Goal: Task Accomplishment & Management: Use online tool/utility

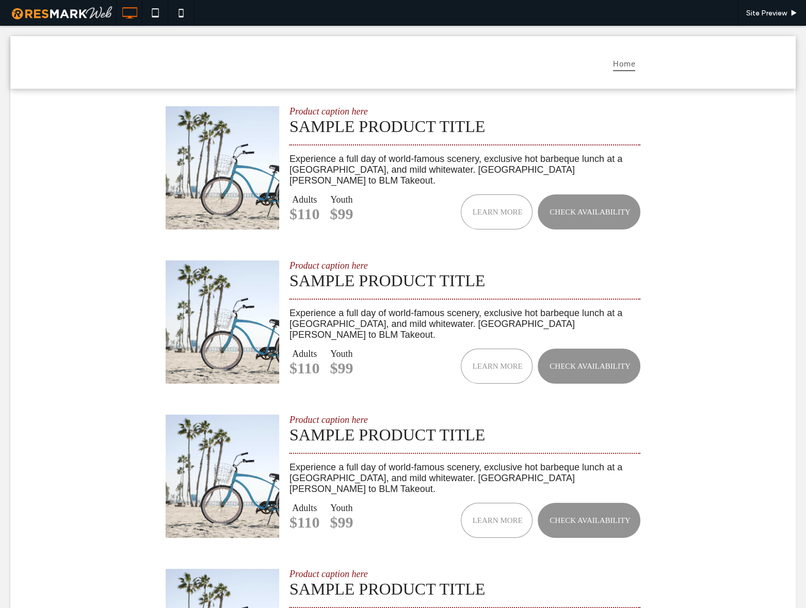
click at [143, 126] on div "Product caption here Sample Product Title Experience a full day of world-famous…" at bounding box center [402, 399] width 785 height 622
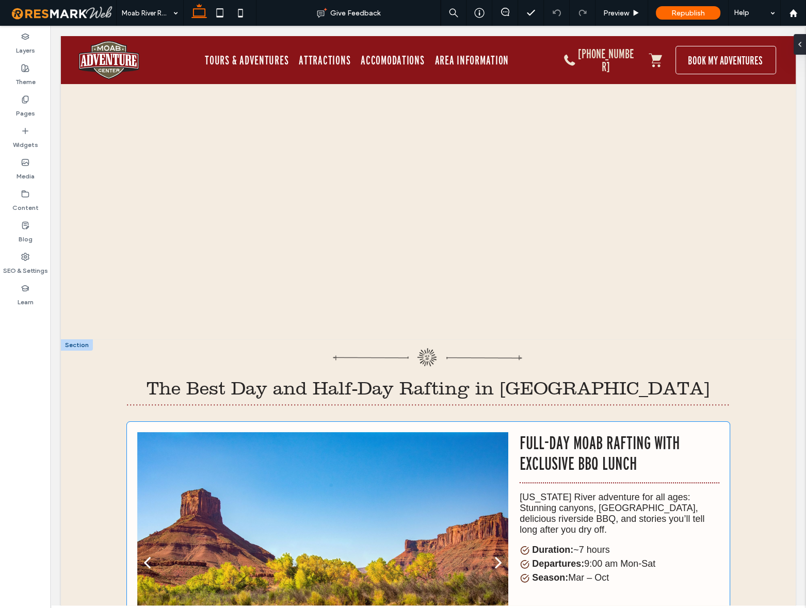
scroll to position [1219, 0]
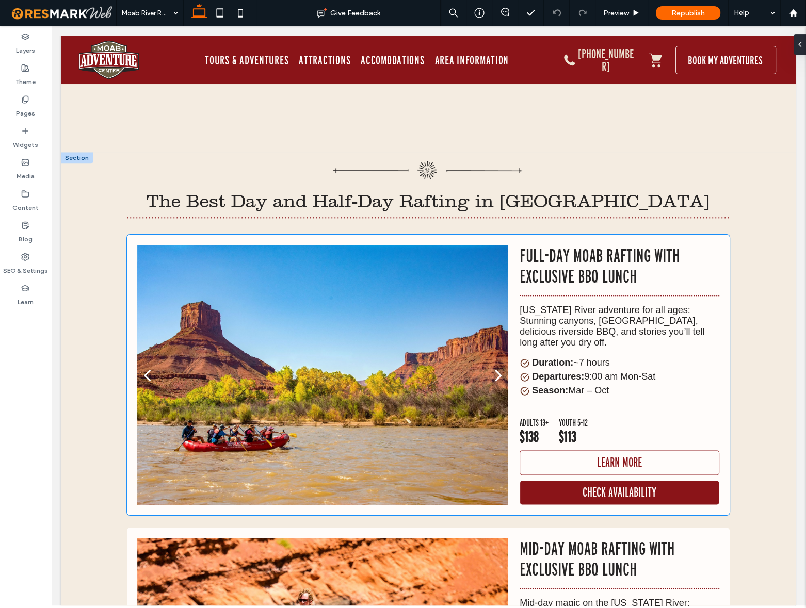
click at [593, 358] on ul "Duration: ~7 hours Departures: 9:00 am Mon-Sat Season: Mar – Oct" at bounding box center [620, 377] width 200 height 39
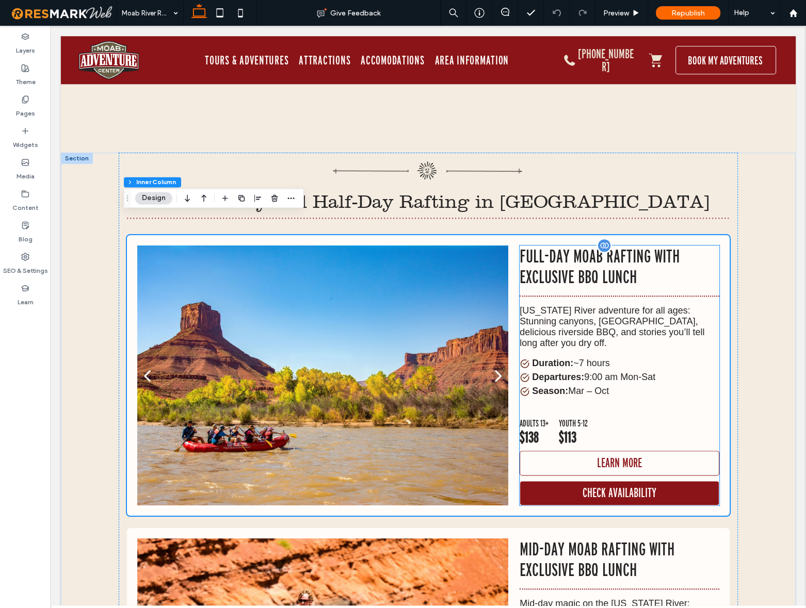
scroll to position [1213, 0]
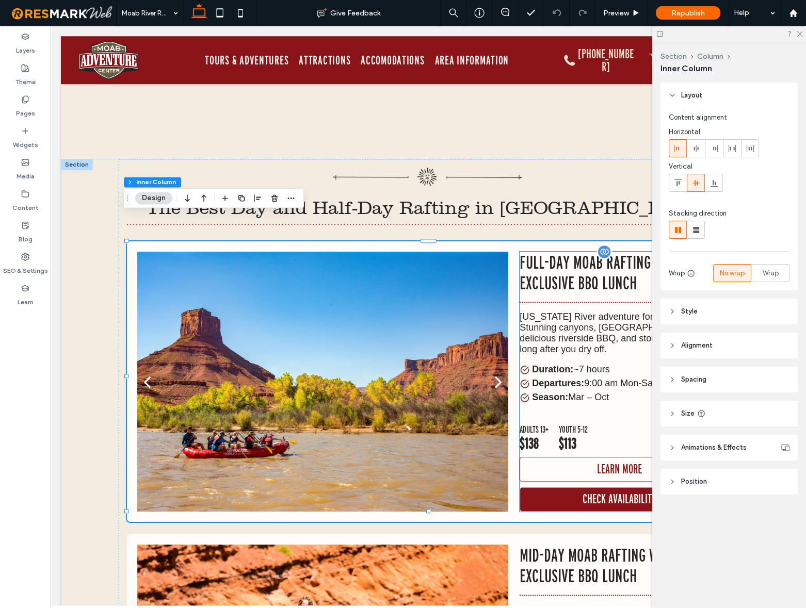
click at [596, 374] on div "Full-Day Moab Rafting with Exclusive BBQ Lunch Colorado River adventure for all…" at bounding box center [620, 382] width 200 height 260
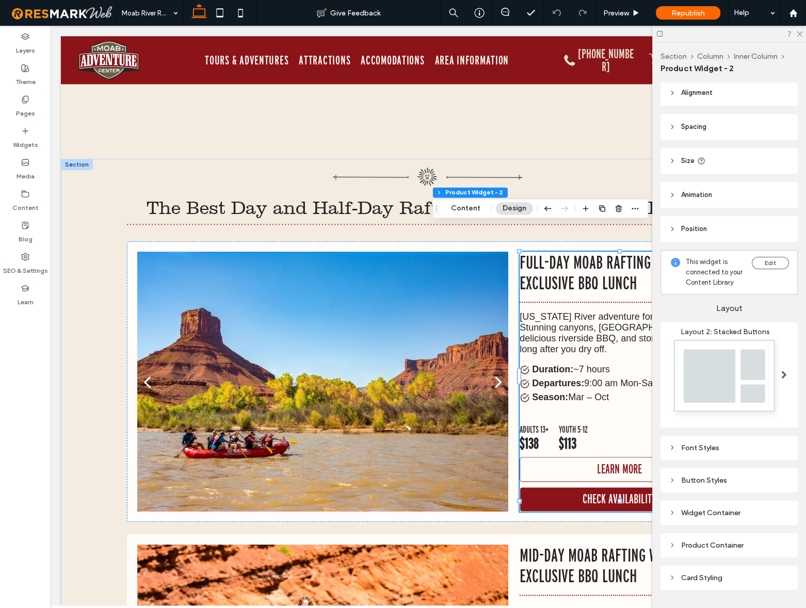
scroll to position [0, 0]
click at [456, 207] on button "Content" at bounding box center [465, 208] width 43 height 12
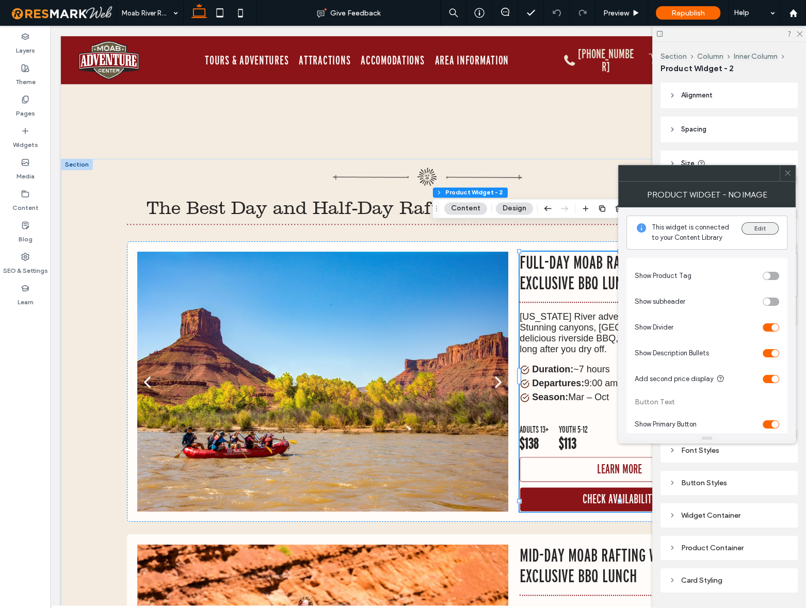
click at [764, 229] on button "Edit" at bounding box center [759, 228] width 37 height 12
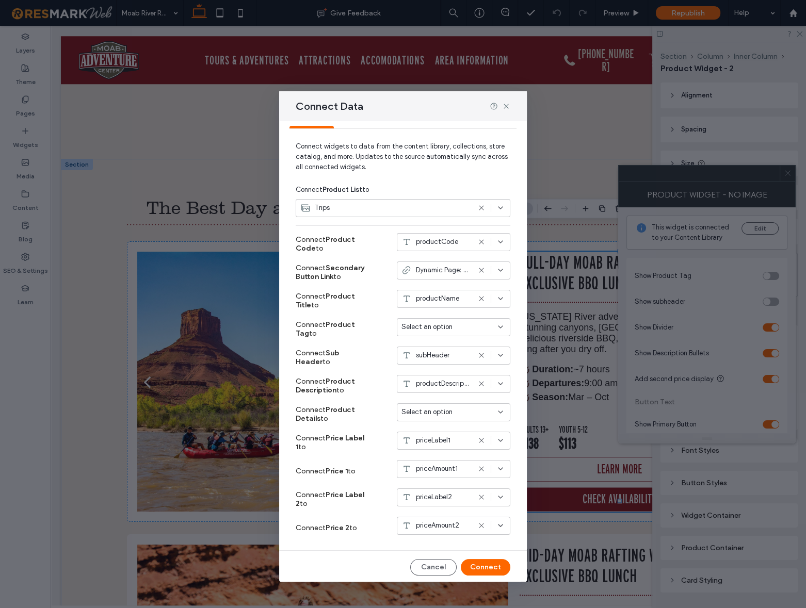
scroll to position [27, 0]
click at [455, 242] on div "productCode" at bounding box center [435, 240] width 69 height 10
click at [354, 232] on label "Connect Product Code to" at bounding box center [334, 243] width 77 height 28
click at [506, 107] on icon at bounding box center [506, 106] width 8 height 8
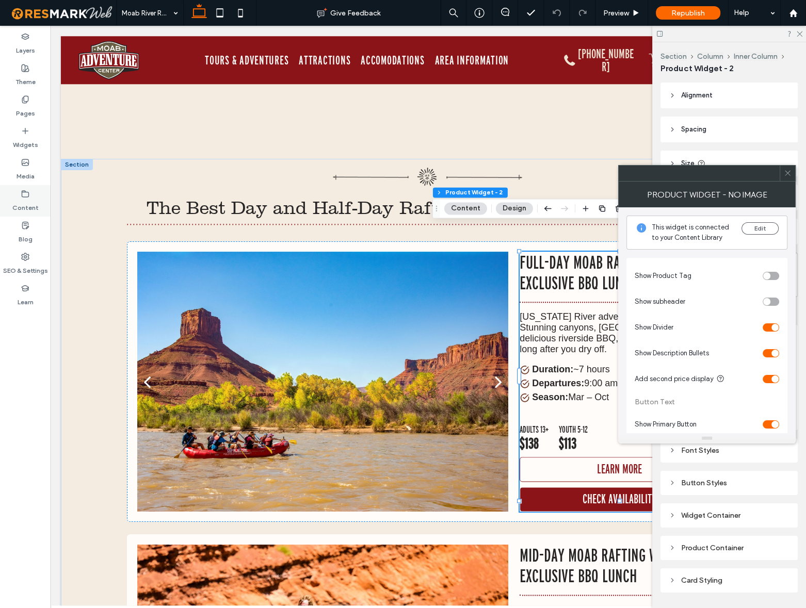
click at [30, 197] on div "Content" at bounding box center [25, 200] width 51 height 31
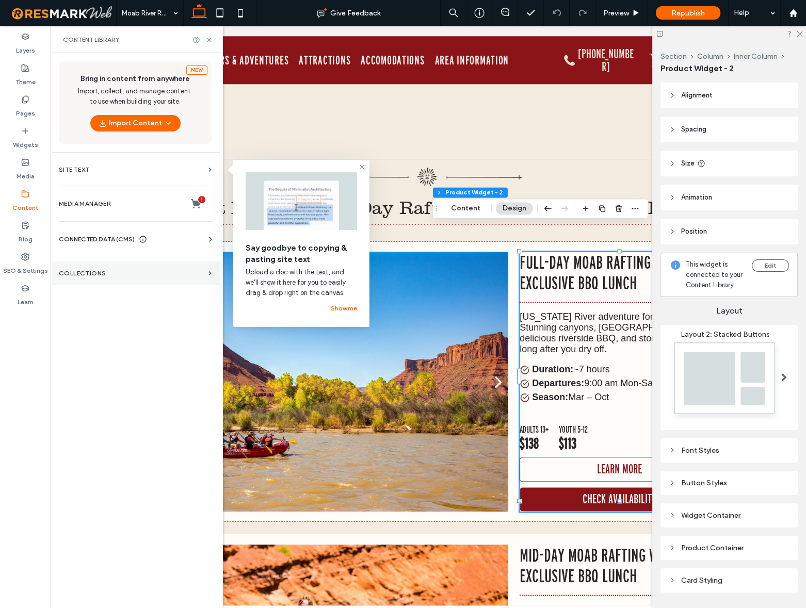
click at [148, 270] on label "Collections" at bounding box center [132, 273] width 146 height 7
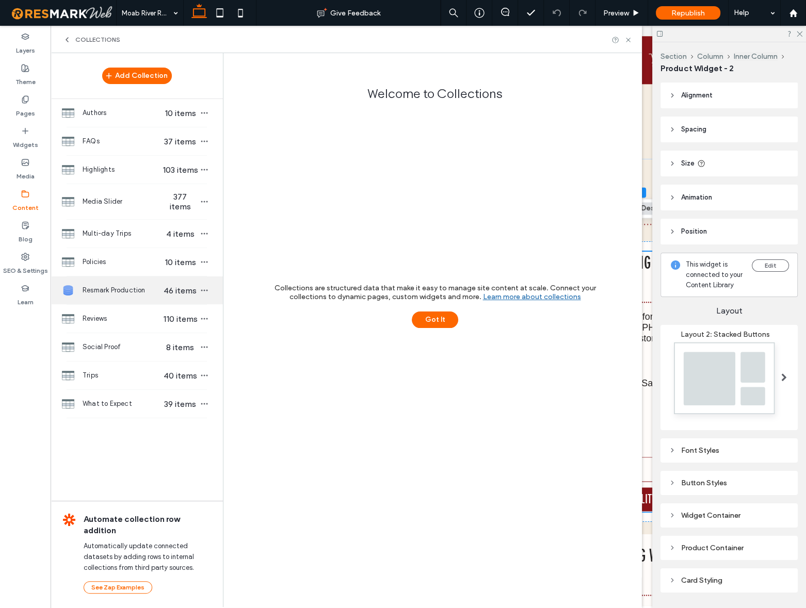
click at [111, 285] on span "Resmark Production" at bounding box center [122, 290] width 79 height 10
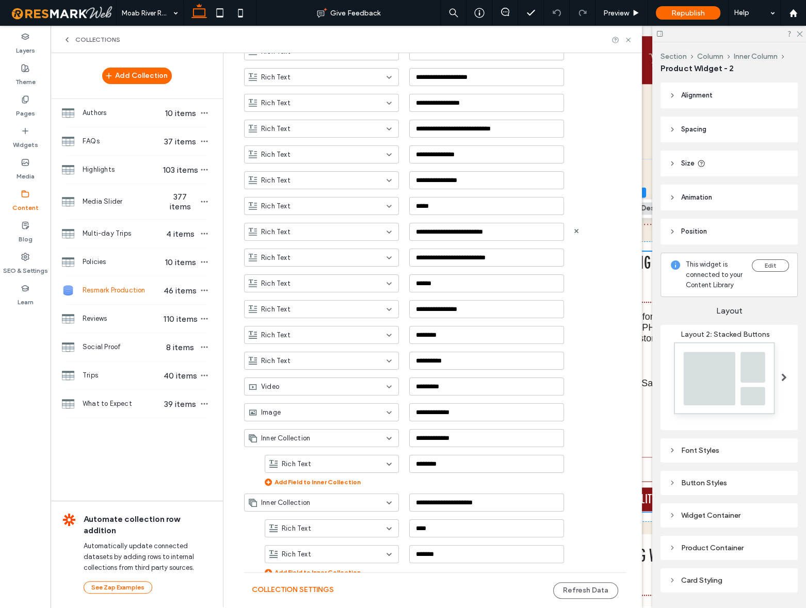
scroll to position [41, 0]
